Goal: Book appointment/travel/reservation

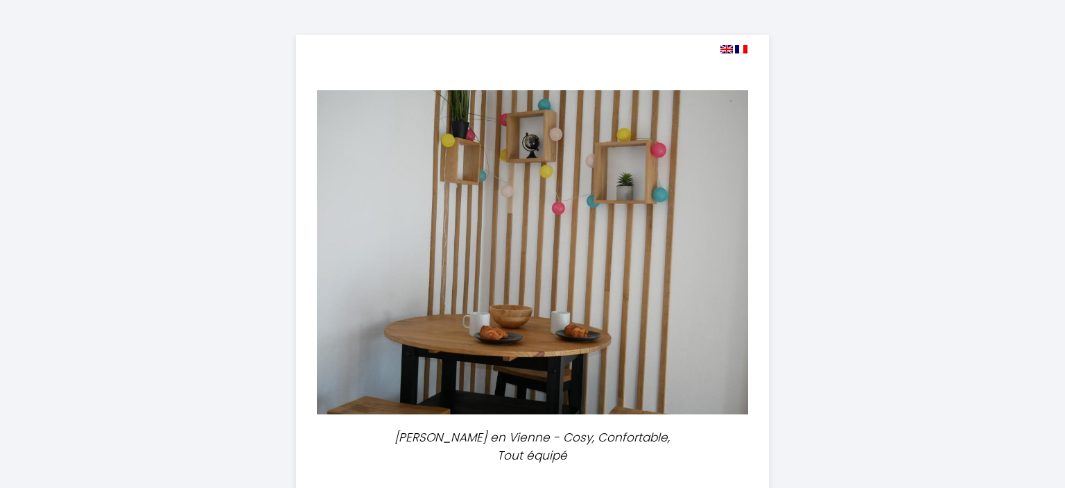
select select
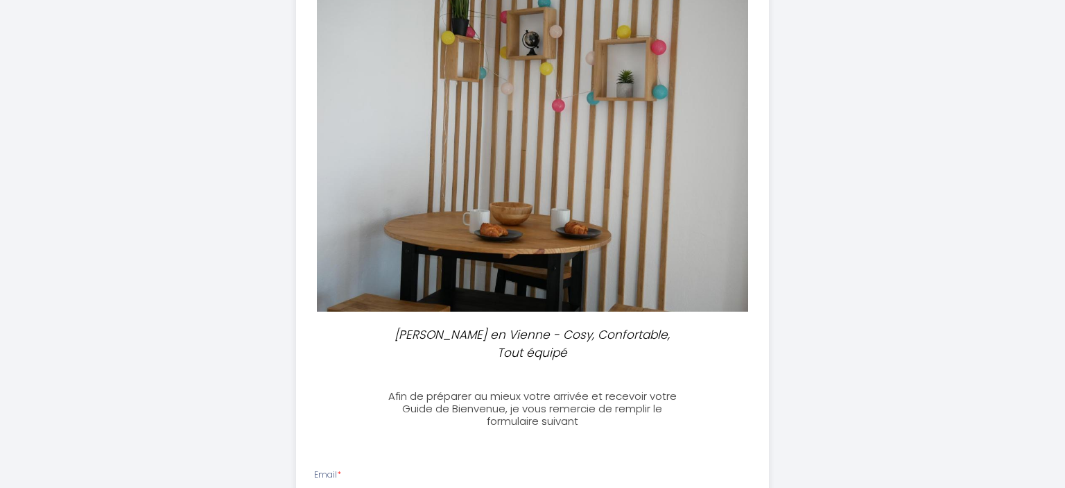
scroll to position [219, 0]
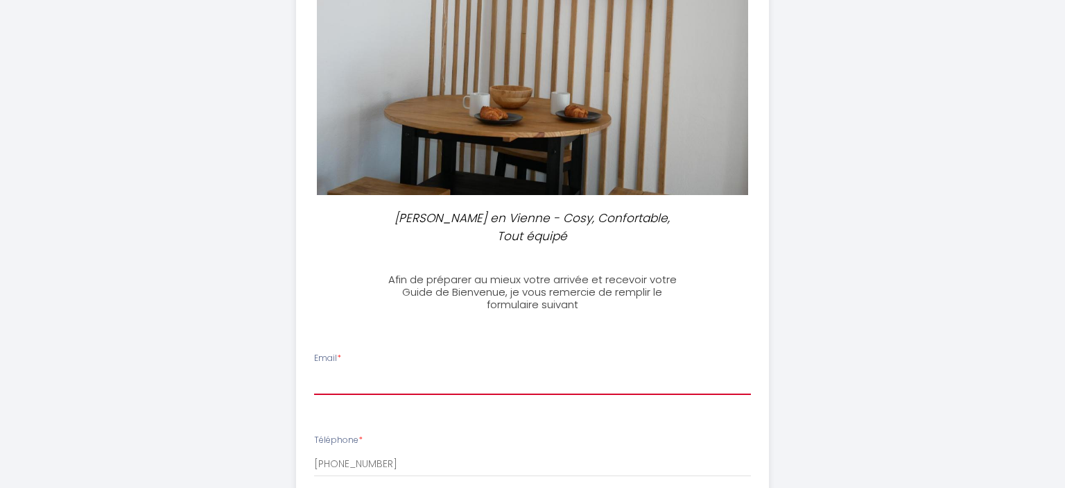
click at [333, 370] on input "Email *" at bounding box center [533, 382] width 438 height 25
type input "[EMAIL_ADDRESS][DOMAIN_NAME]"
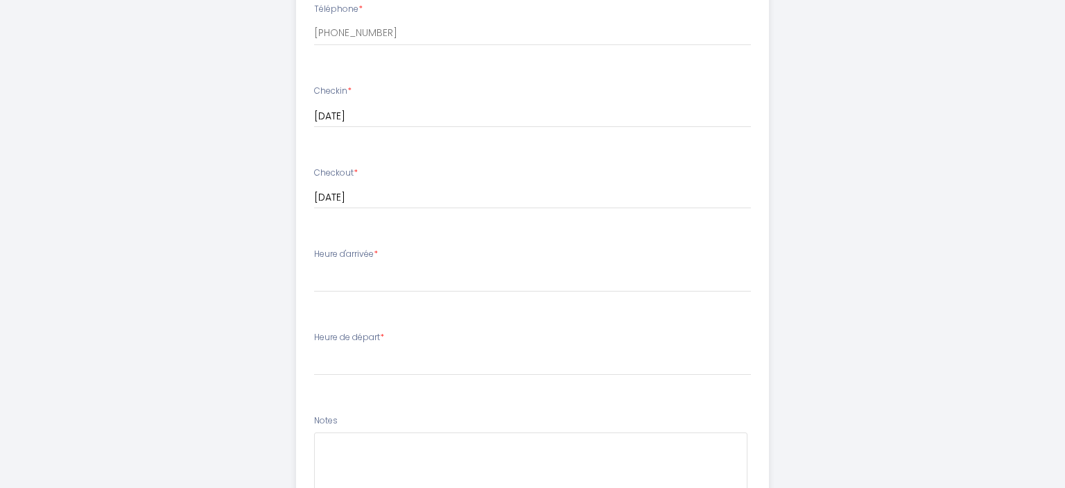
scroll to position [659, 0]
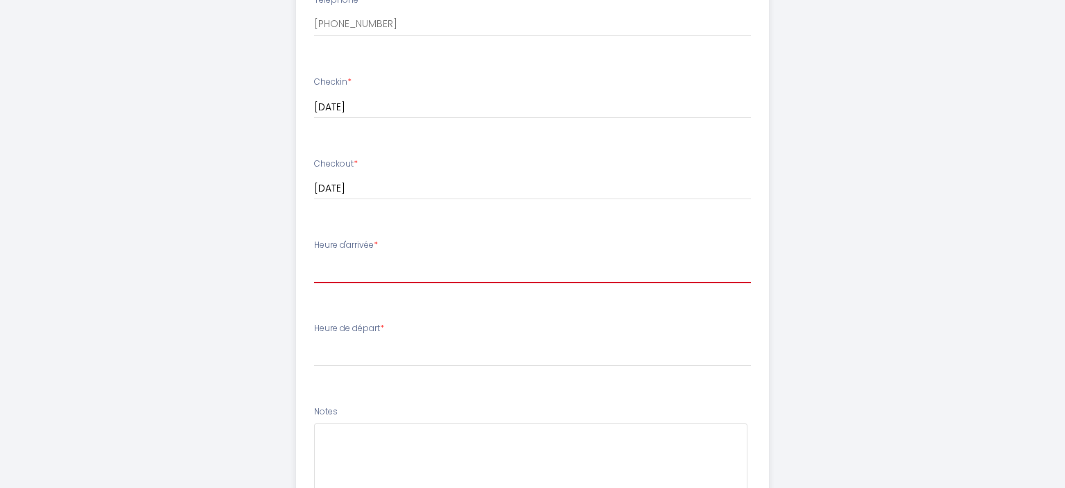
click at [314, 257] on select "15:00 15:30 16:00 16:30 17:00 17:30 18:00 18:30 19:00 19:30 20:00 20:30 21:00 2…" at bounding box center [533, 270] width 438 height 26
select select "16:00"
click option "16:00" at bounding box center [0, 0] width 0 height 0
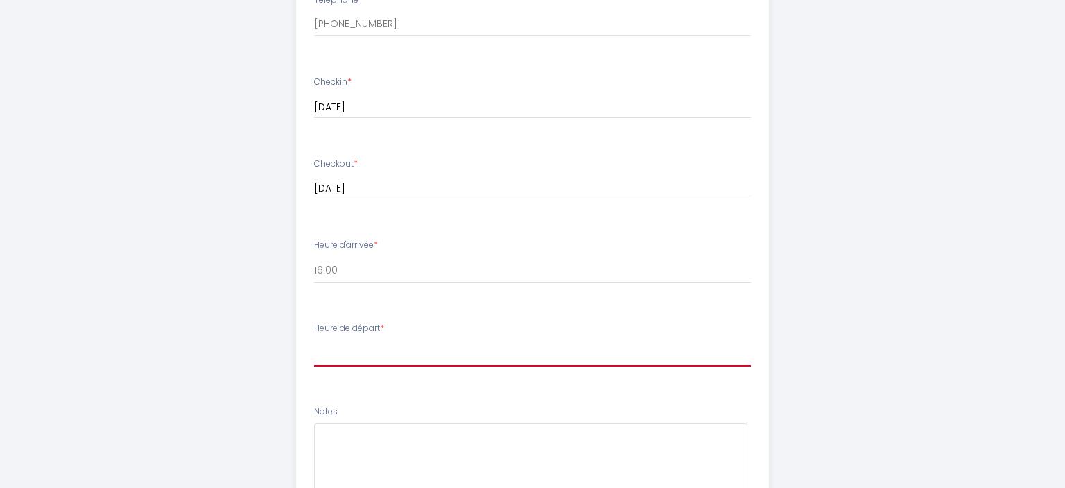
click at [314, 340] on select "00:00 00:30 01:00 01:30 02:00 02:30 03:00 03:30 04:00 04:30 05:00 05:30 06:00 0…" at bounding box center [533, 353] width 438 height 26
click option "11:00" at bounding box center [0, 0] width 0 height 0
click at [314, 340] on select "00:00 00:30 01:00 01:30 02:00 02:30 03:00 03:30 04:00 04:30 05:00 05:30 06:00 0…" at bounding box center [533, 353] width 438 height 26
select select "10:30"
click option "10:30" at bounding box center [0, 0] width 0 height 0
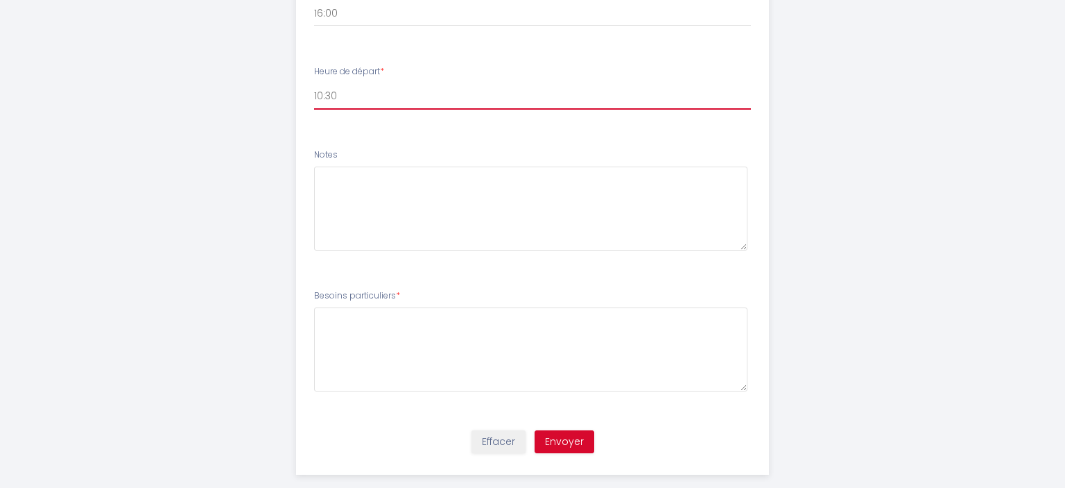
scroll to position [918, 0]
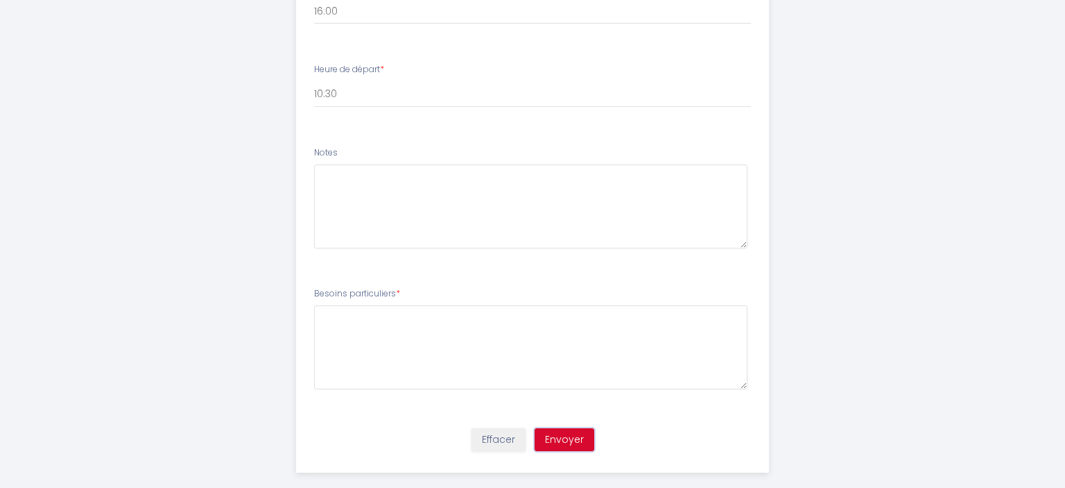
click at [565, 428] on button "Envoyer" at bounding box center [565, 440] width 60 height 24
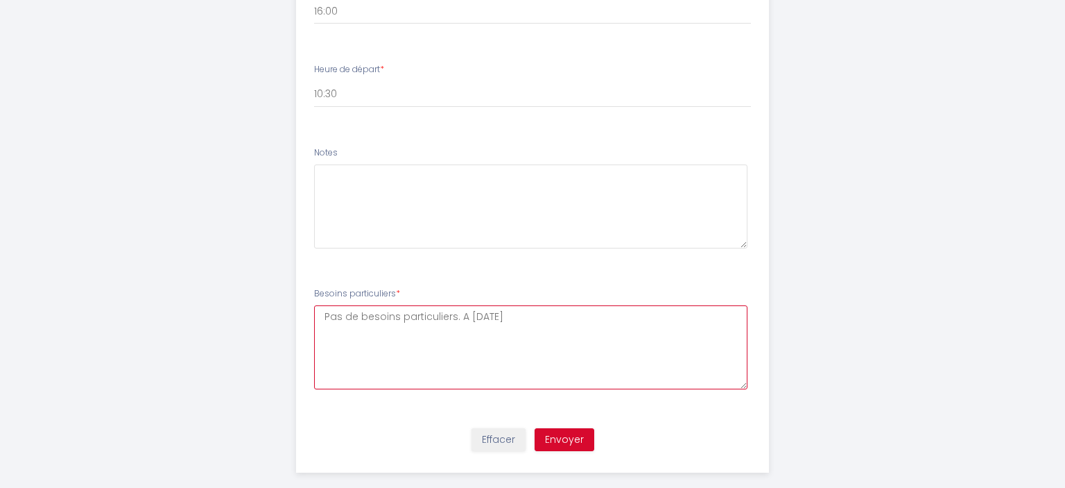
type particuliers7 "Pas de besoins particuliers. A [DATE]"
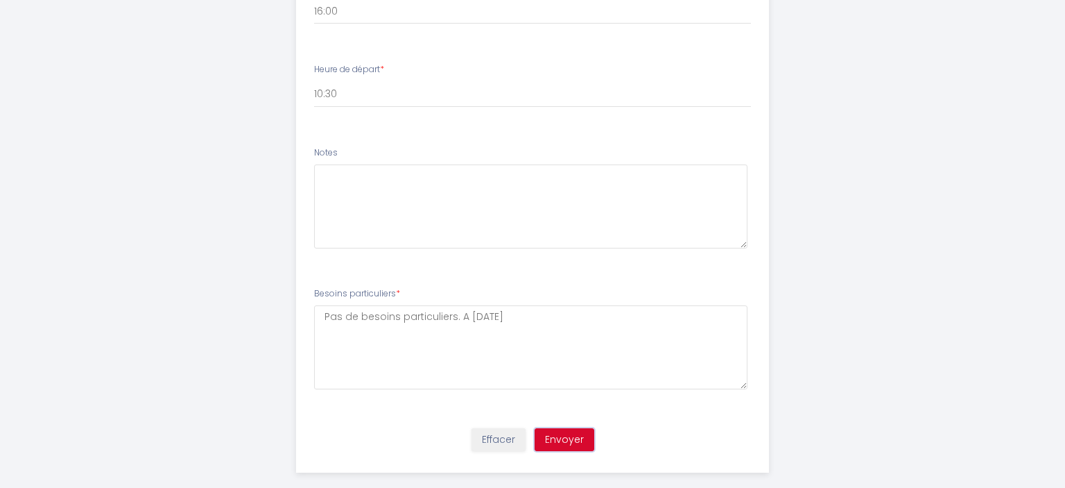
click at [579, 428] on button "Envoyer" at bounding box center [565, 440] width 60 height 24
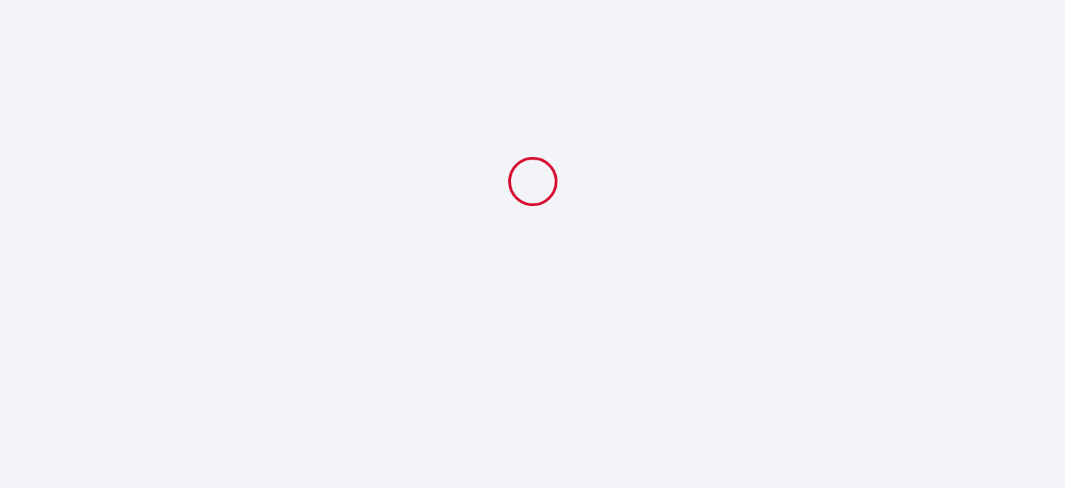
scroll to position [0, 0]
select select "16:00"
select select "10:30"
